Goal: Obtain resource: Obtain resource

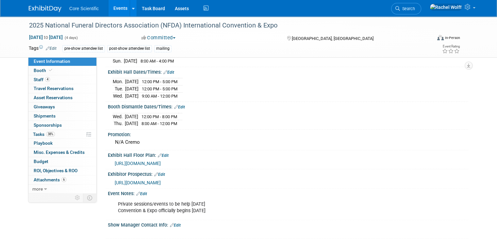
scroll to position [65, 0]
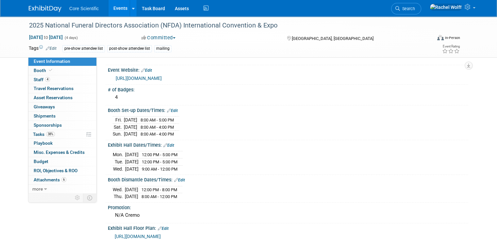
click at [45, 6] on img at bounding box center [45, 9] width 33 height 7
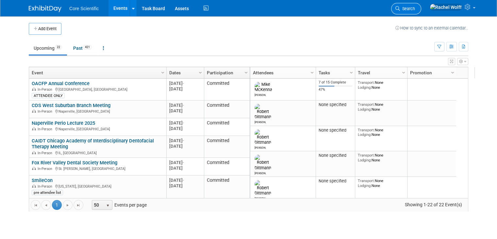
click at [415, 6] on span "Search" at bounding box center [407, 8] width 15 height 5
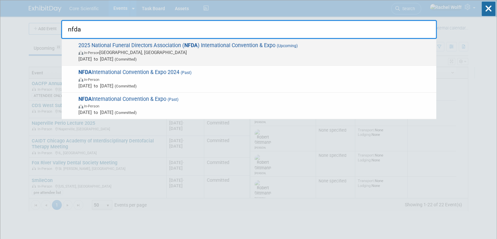
type input "nfda"
click at [337, 47] on span "2025 National Funeral Directors Association ( NFDA ) International Convention &…" at bounding box center [254, 52] width 357 height 20
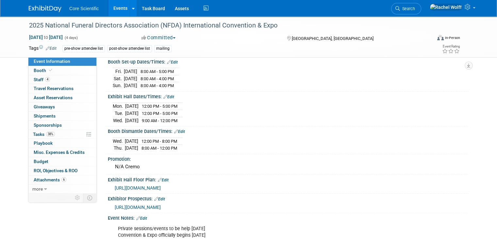
scroll to position [98, 0]
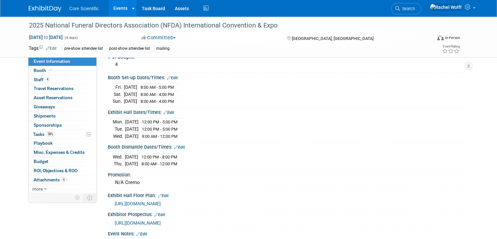
click at [152, 220] on span "[URL][DOMAIN_NAME]" at bounding box center [138, 222] width 46 height 5
